Goal: Check status: Check status

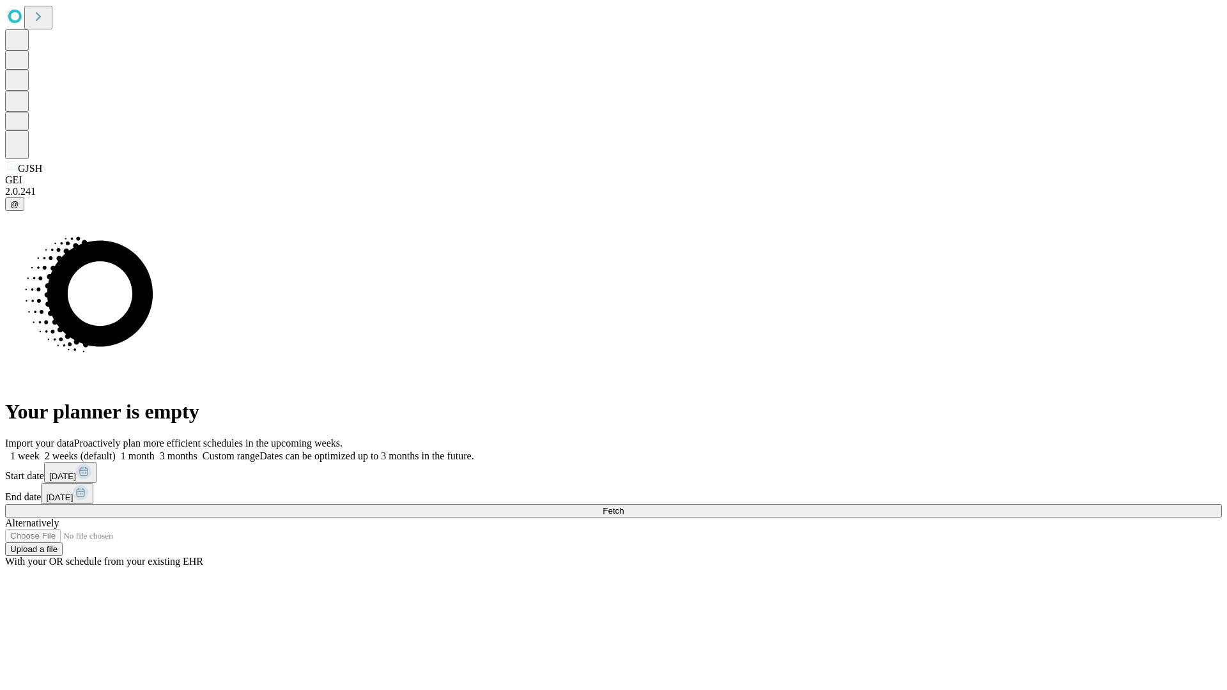
click at [624, 506] on span "Fetch" at bounding box center [612, 511] width 21 height 10
